Goal: Task Accomplishment & Management: Manage account settings

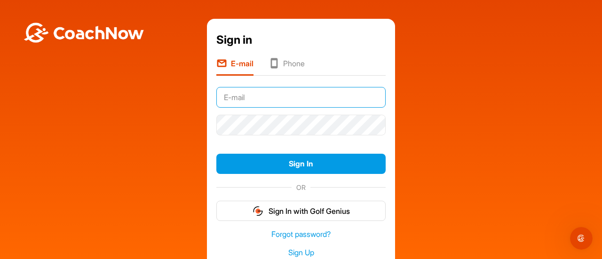
click at [314, 102] on input "text" at bounding box center [301, 97] width 169 height 21
type input "[EMAIL_ADDRESS][DOMAIN_NAME]"
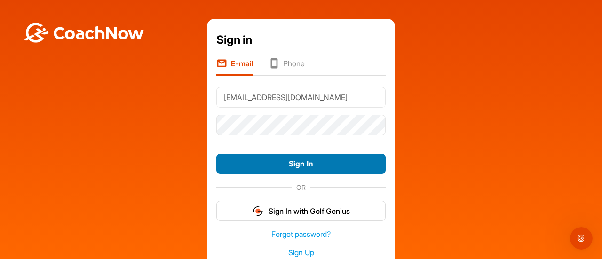
click at [272, 170] on button "Sign In" at bounding box center [301, 164] width 169 height 20
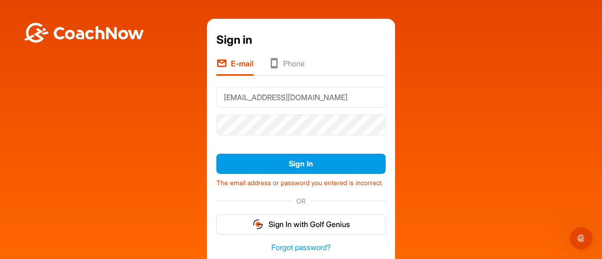
scroll to position [99, 0]
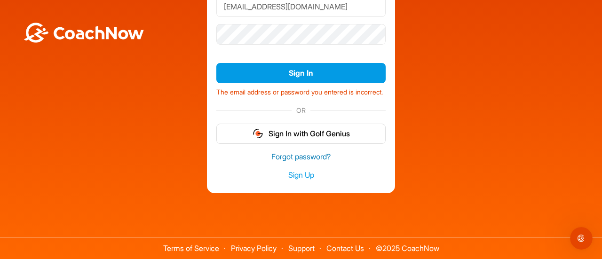
click at [299, 155] on link "Forgot password?" at bounding box center [301, 157] width 169 height 11
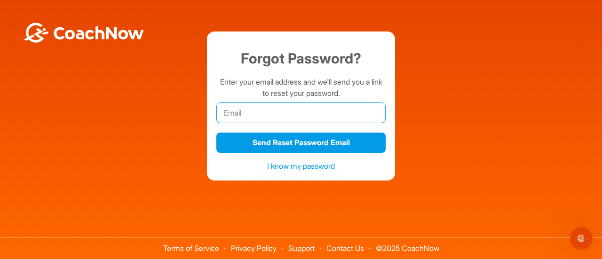
click at [254, 108] on input "email" at bounding box center [301, 113] width 169 height 21
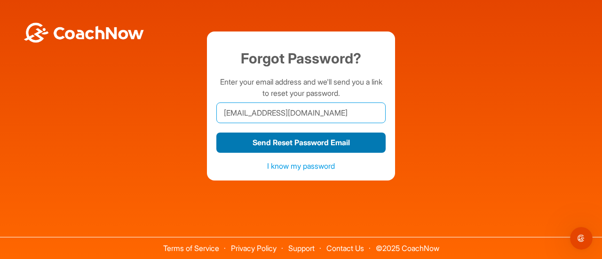
type input "[EMAIL_ADDRESS][DOMAIN_NAME]"
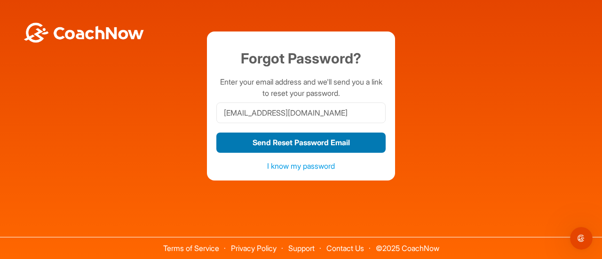
click at [247, 136] on button "Send Reset Password Email" at bounding box center [301, 143] width 169 height 20
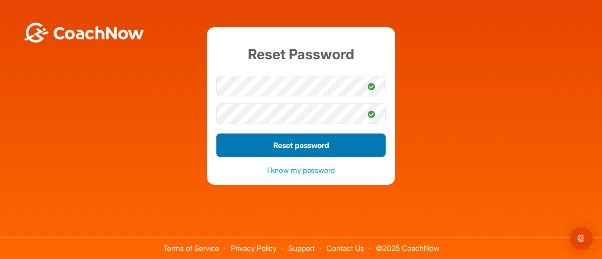
click at [312, 148] on button "Reset password" at bounding box center [301, 146] width 169 height 24
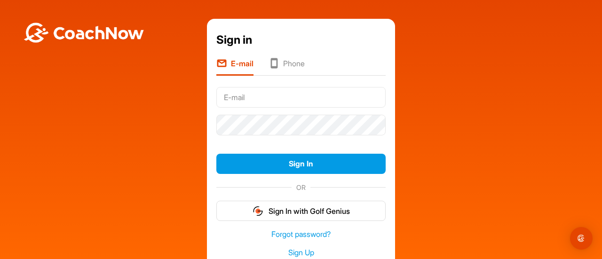
click at [267, 98] on input "text" at bounding box center [301, 97] width 169 height 21
type input "[EMAIL_ADDRESS][DOMAIN_NAME]"
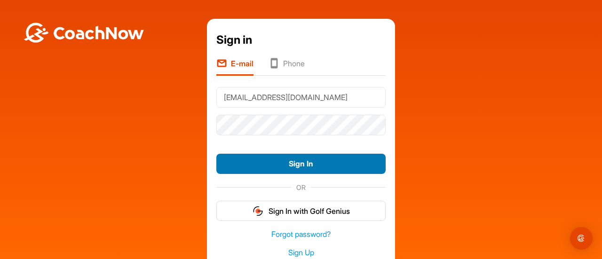
click at [271, 166] on button "Sign In" at bounding box center [301, 164] width 169 height 20
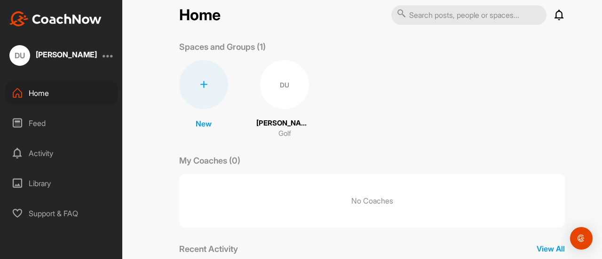
scroll to position [15, 0]
click at [349, 205] on p "No Coaches" at bounding box center [372, 200] width 386 height 54
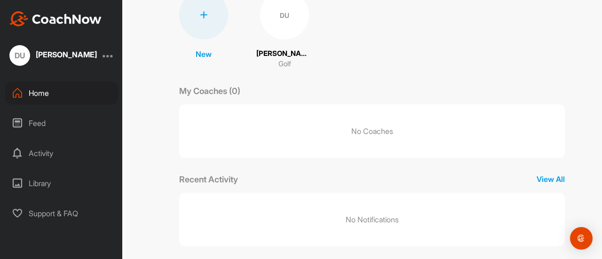
scroll to position [92, 0]
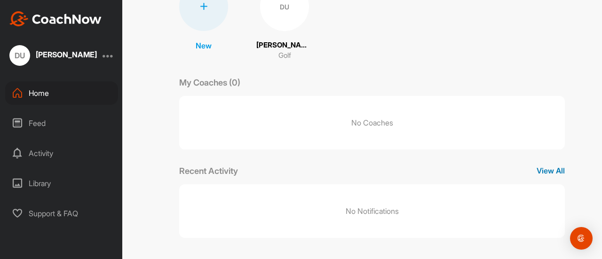
click at [545, 171] on p "View All" at bounding box center [551, 170] width 28 height 11
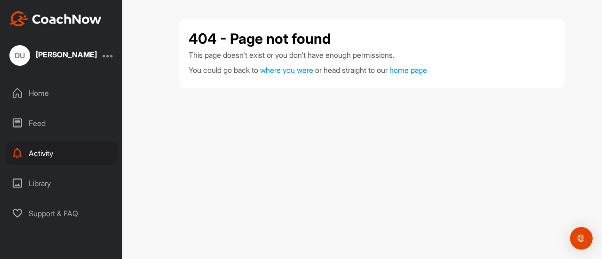
click at [64, 53] on div "Diego Urbieta" at bounding box center [66, 55] width 61 height 8
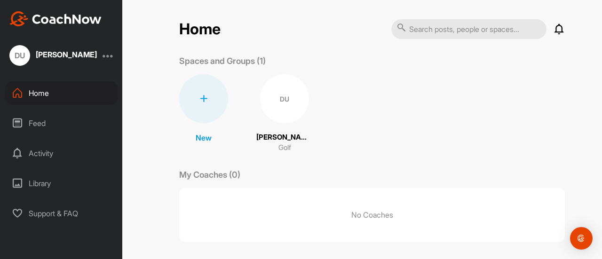
click at [109, 56] on div at bounding box center [108, 55] width 11 height 11
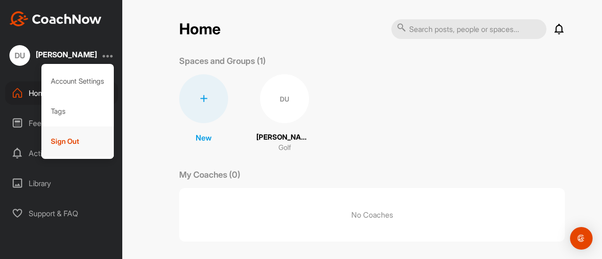
click at [78, 144] on div "Sign Out" at bounding box center [77, 142] width 73 height 30
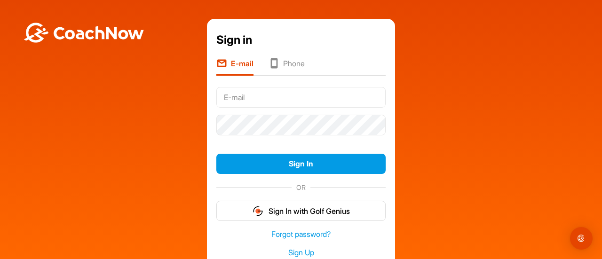
click at [313, 97] on input "text" at bounding box center [301, 97] width 169 height 21
type input "[EMAIL_ADDRESS][DOMAIN_NAME]"
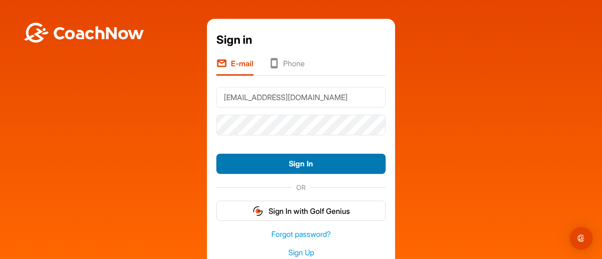
click at [270, 161] on button "Sign In" at bounding box center [301, 164] width 169 height 20
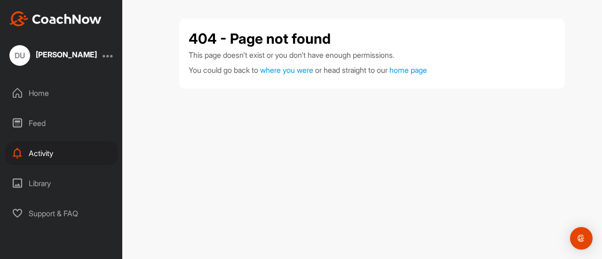
click at [33, 91] on div "Home" at bounding box center [61, 93] width 113 height 24
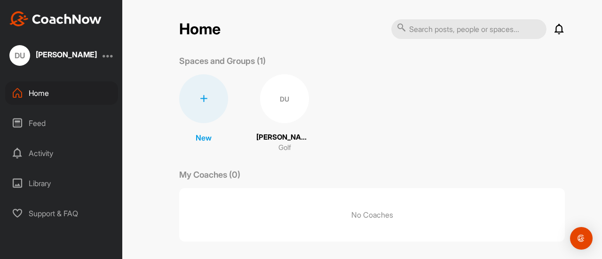
scroll to position [92, 0]
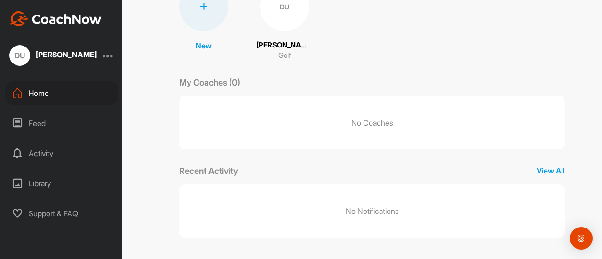
click at [37, 126] on div "Feed" at bounding box center [61, 124] width 113 height 24
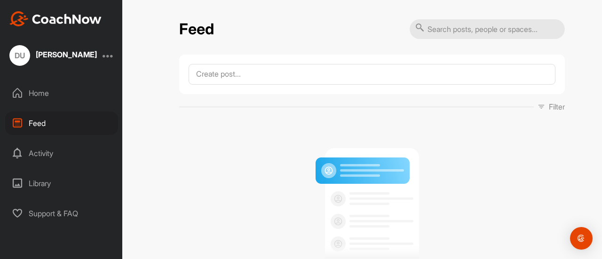
click at [35, 153] on div "Activity" at bounding box center [61, 154] width 113 height 24
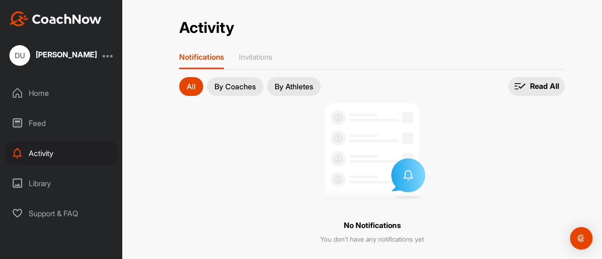
click at [39, 181] on div "Library" at bounding box center [61, 184] width 113 height 24
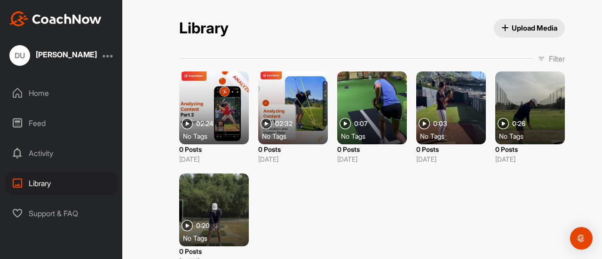
click at [40, 91] on div "Home" at bounding box center [61, 93] width 113 height 24
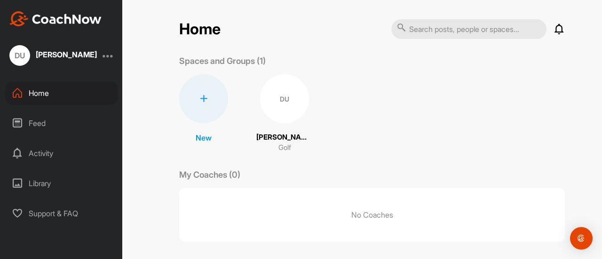
click at [57, 53] on div "[PERSON_NAME]" at bounding box center [66, 55] width 61 height 8
click at [108, 57] on div at bounding box center [108, 55] width 11 height 11
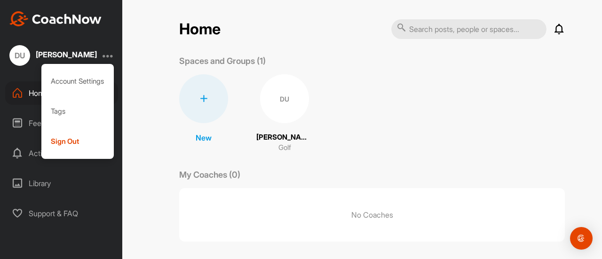
click at [25, 48] on div "DU" at bounding box center [19, 55] width 21 height 21
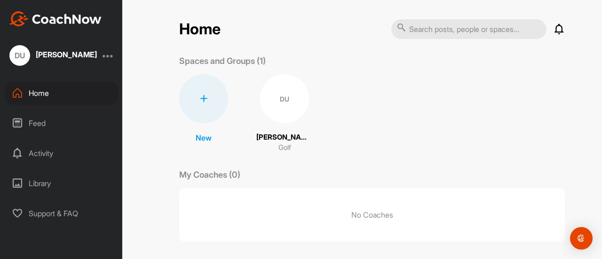
drag, startPoint x: 278, startPoint y: 100, endPoint x: 415, endPoint y: 92, distance: 137.2
click at [415, 92] on div "New New Space New Group DU [PERSON_NAME] Golf" at bounding box center [372, 113] width 386 height 79
click at [36, 120] on div "Feed" at bounding box center [61, 124] width 113 height 24
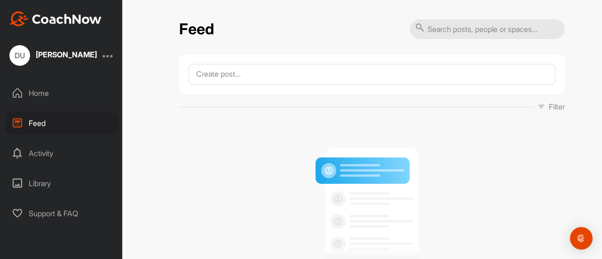
click at [45, 81] on div "DU [PERSON_NAME] Home Feed Activity Library Support & FAQ" at bounding box center [61, 129] width 122 height 259
click at [45, 91] on div "Home" at bounding box center [61, 93] width 113 height 24
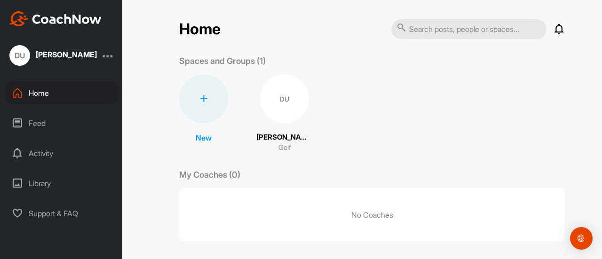
drag, startPoint x: 40, startPoint y: 151, endPoint x: 350, endPoint y: 99, distance: 314.1
drag, startPoint x: 350, startPoint y: 99, endPoint x: 38, endPoint y: 153, distance: 317.2
click at [38, 153] on div "Activity" at bounding box center [61, 154] width 113 height 24
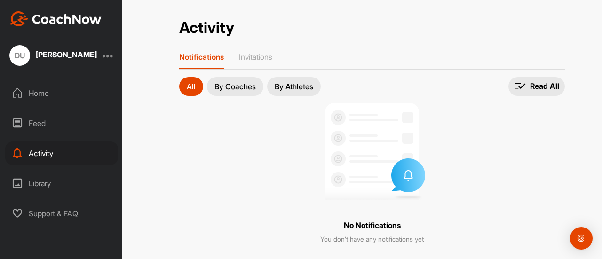
click at [36, 94] on div "Home" at bounding box center [61, 93] width 113 height 24
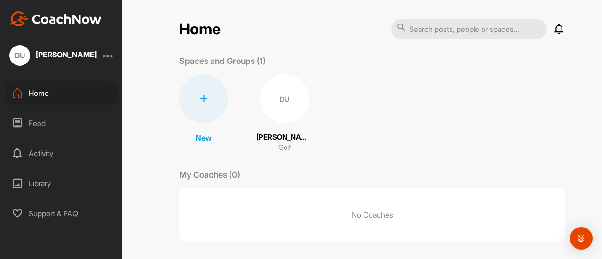
click at [108, 58] on div at bounding box center [108, 55] width 11 height 11
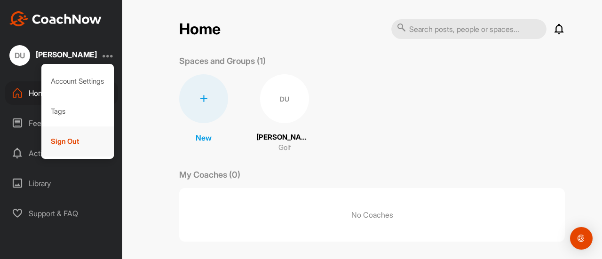
click at [86, 141] on div "Sign Out" at bounding box center [77, 142] width 73 height 30
